Goal: Task Accomplishment & Management: Use online tool/utility

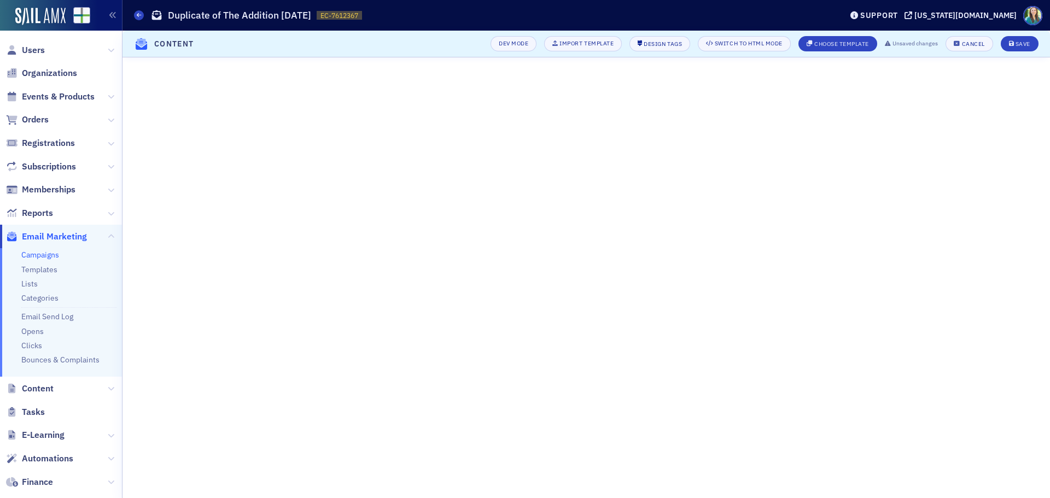
scroll to position [118, 0]
click at [1011, 46] on button "Save" at bounding box center [1020, 43] width 38 height 15
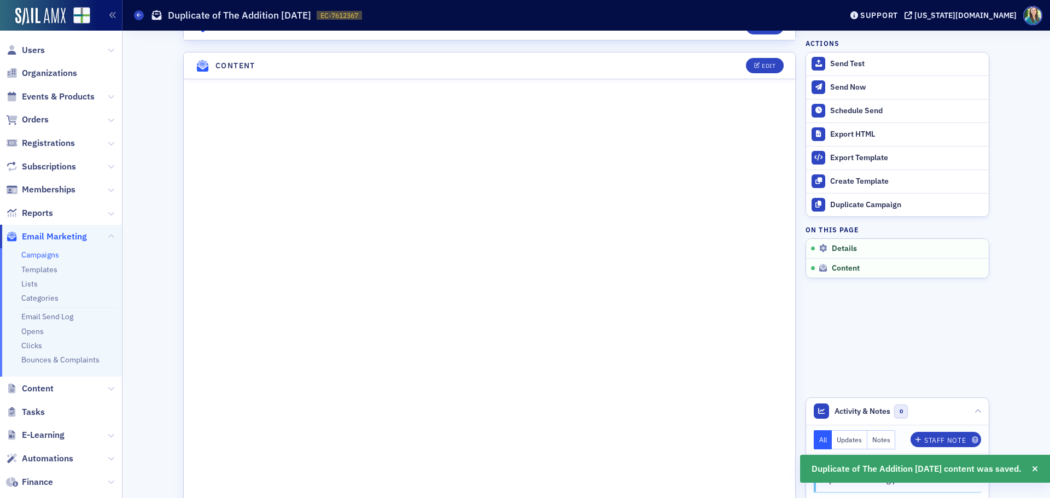
scroll to position [572, 0]
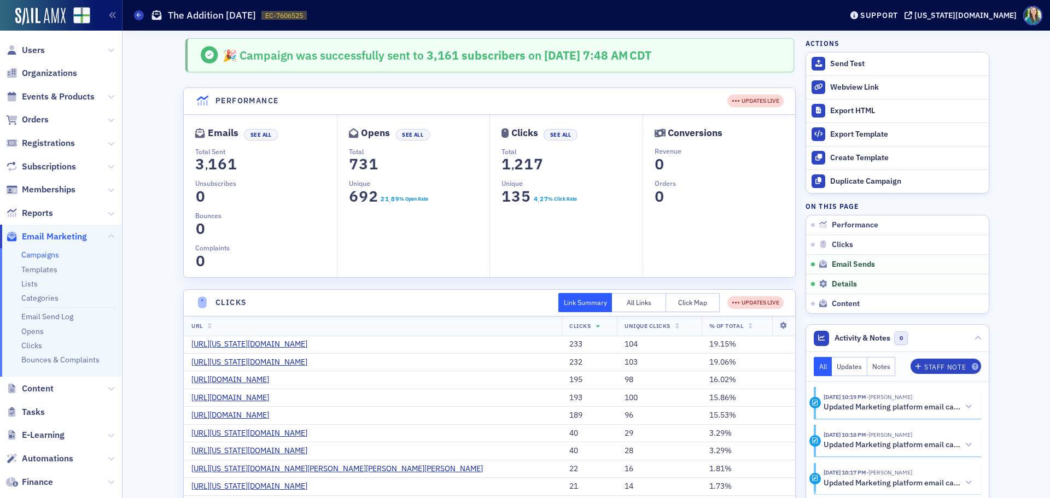
scroll to position [219, 0]
